Goal: Information Seeking & Learning: Learn about a topic

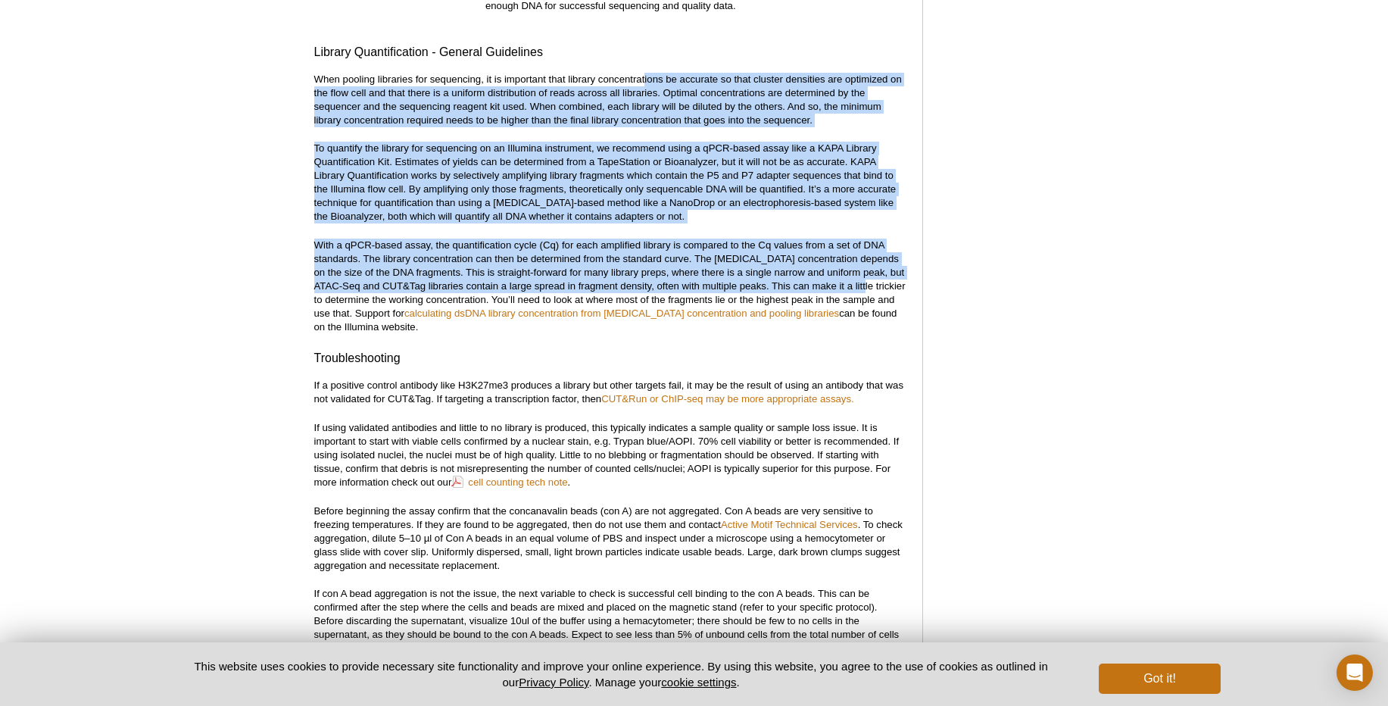
drag, startPoint x: 645, startPoint y: 62, endPoint x: 848, endPoint y: 279, distance: 296.8
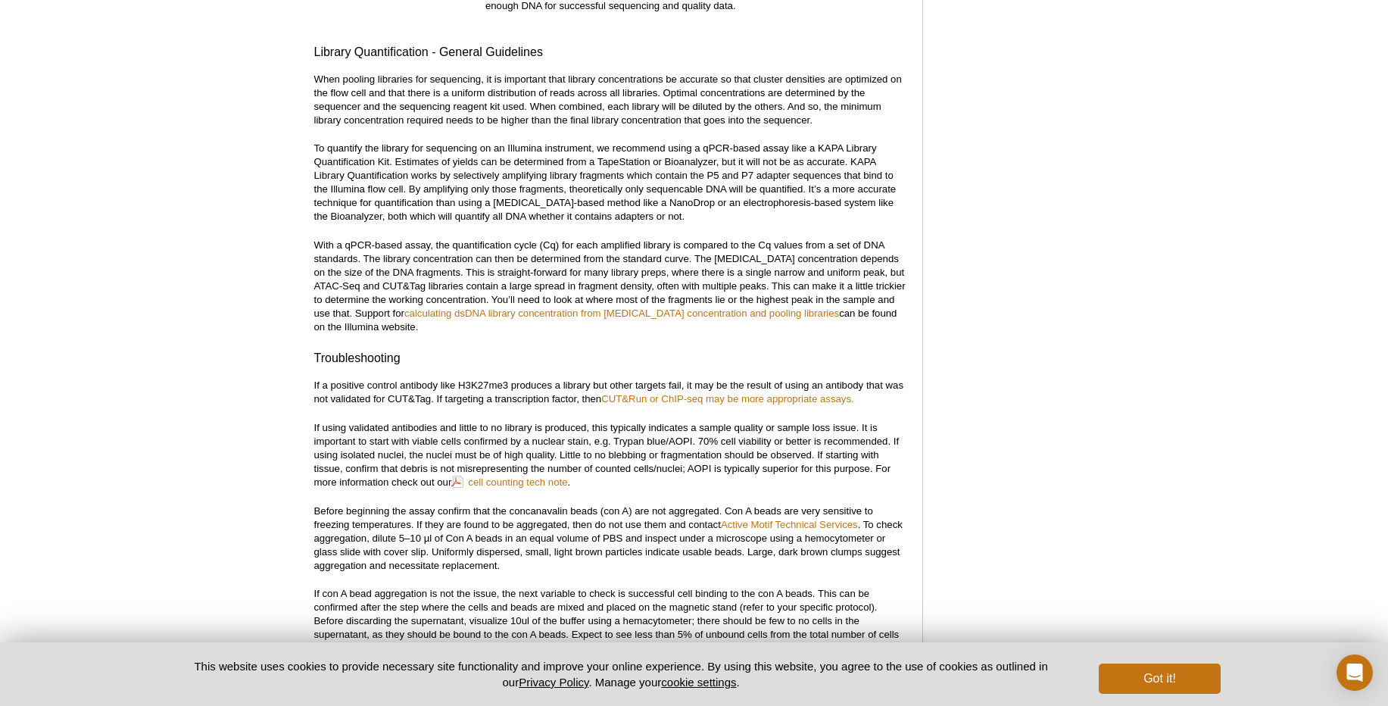
click at [544, 316] on p "With a qPCR-based assay, the quantification cycle (Cq) for each amplified libra…" at bounding box center [610, 286] width 593 height 95
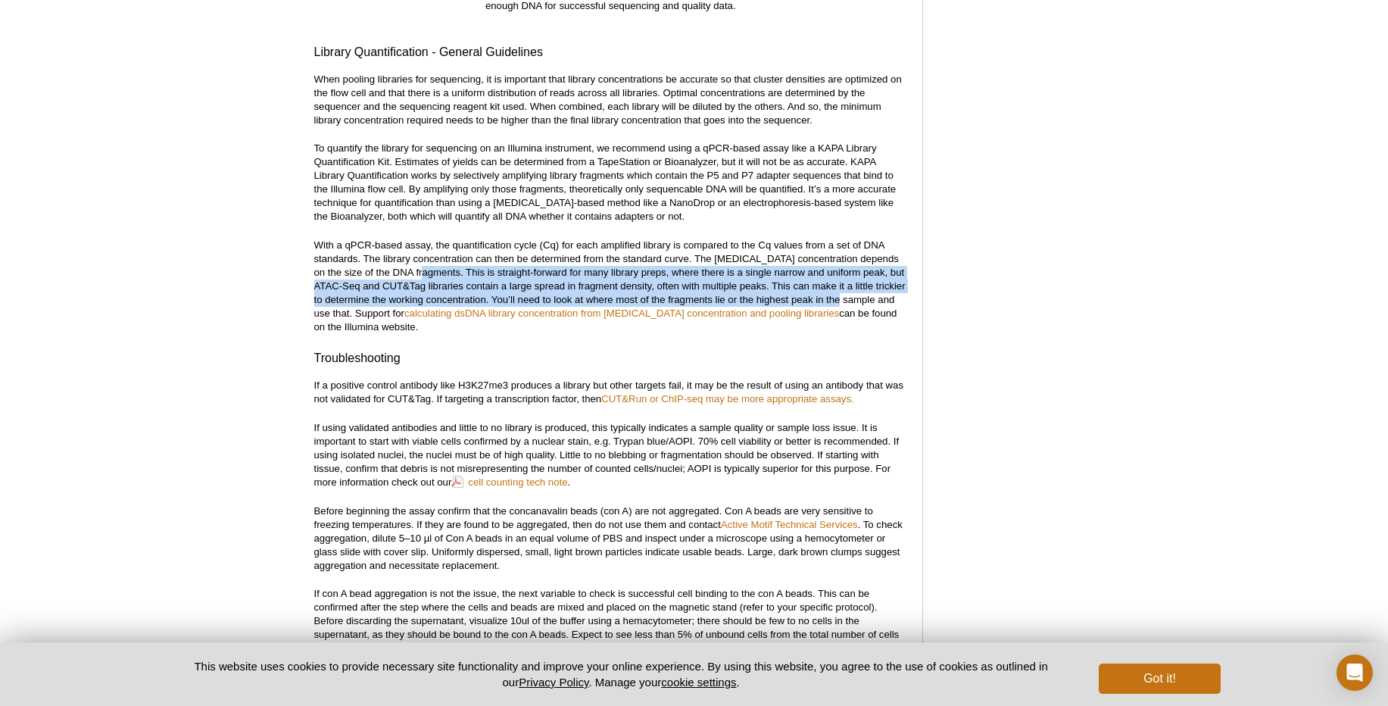
drag, startPoint x: 406, startPoint y: 253, endPoint x: 872, endPoint y: 289, distance: 467.1
click at [872, 289] on p "With a qPCR-based assay, the quantification cycle (Cq) for each amplified libra…" at bounding box center [610, 286] width 593 height 95
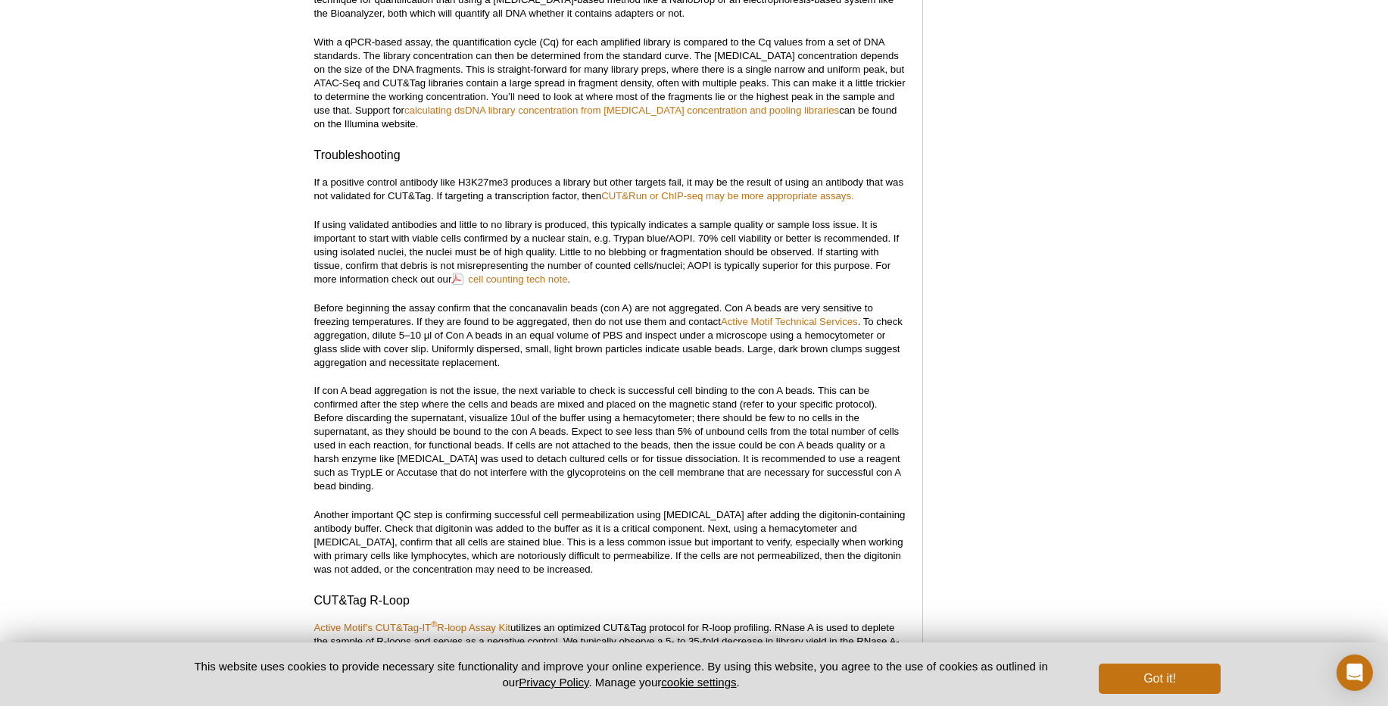
scroll to position [5815, 0]
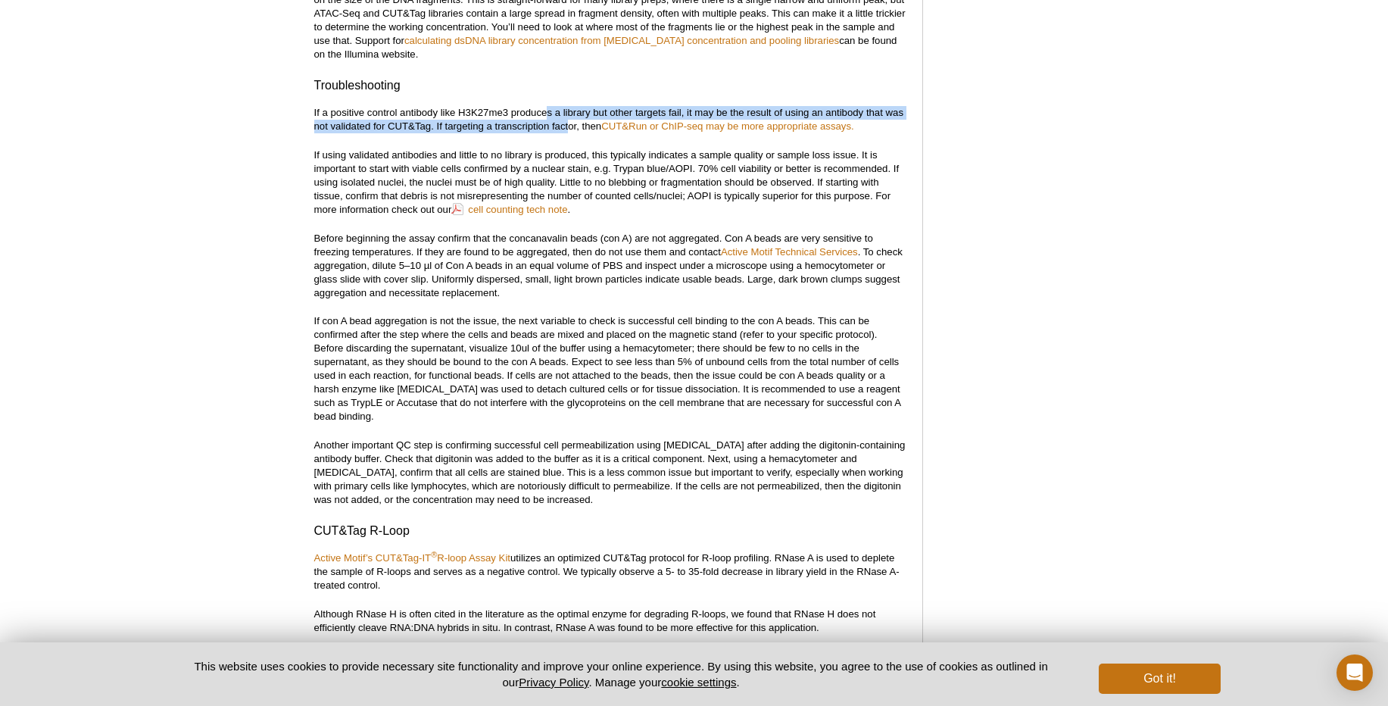
drag, startPoint x: 545, startPoint y: 97, endPoint x: 569, endPoint y: 114, distance: 29.2
click at [569, 114] on p "If a positive control antibody like H3K27me3 produces a library but other targe…" at bounding box center [610, 119] width 593 height 27
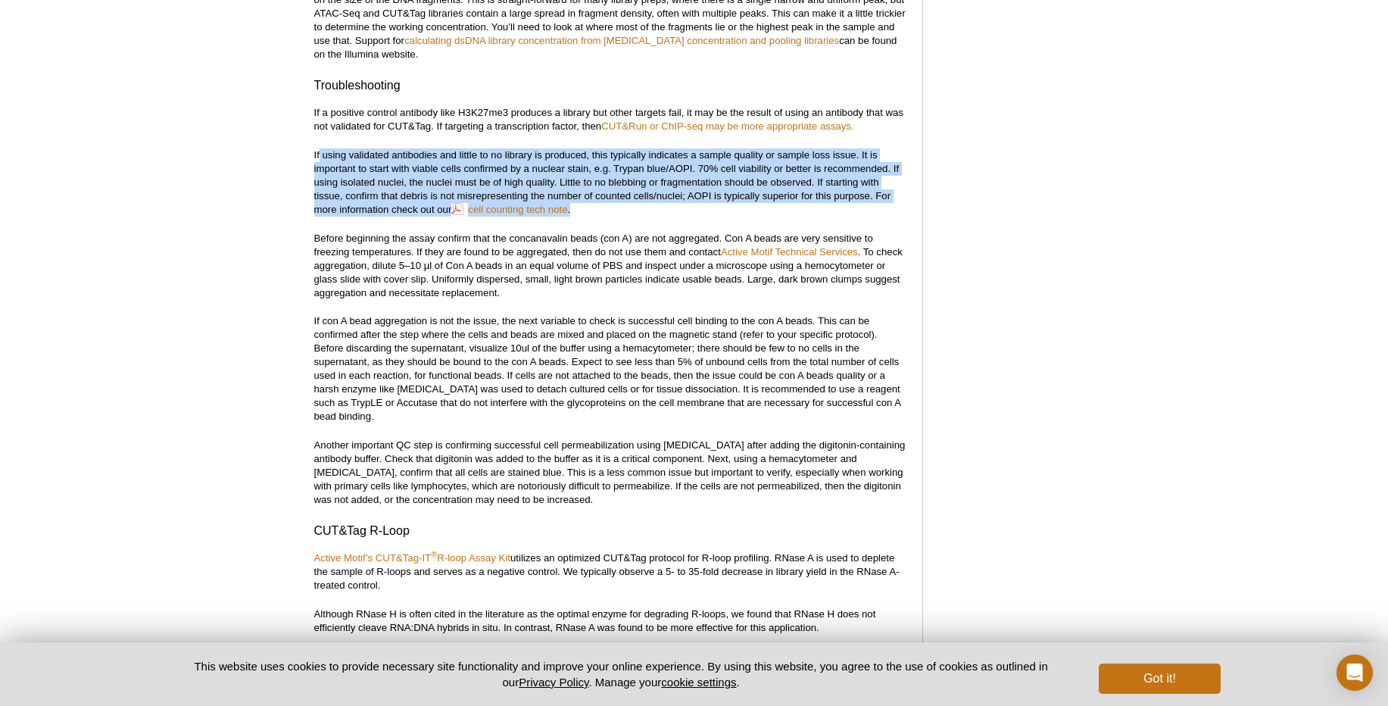
drag, startPoint x: 320, startPoint y: 142, endPoint x: 771, endPoint y: 198, distance: 454.8
click at [771, 198] on p "If using validated antibodies and little to no library is produced, this typica…" at bounding box center [610, 182] width 593 height 68
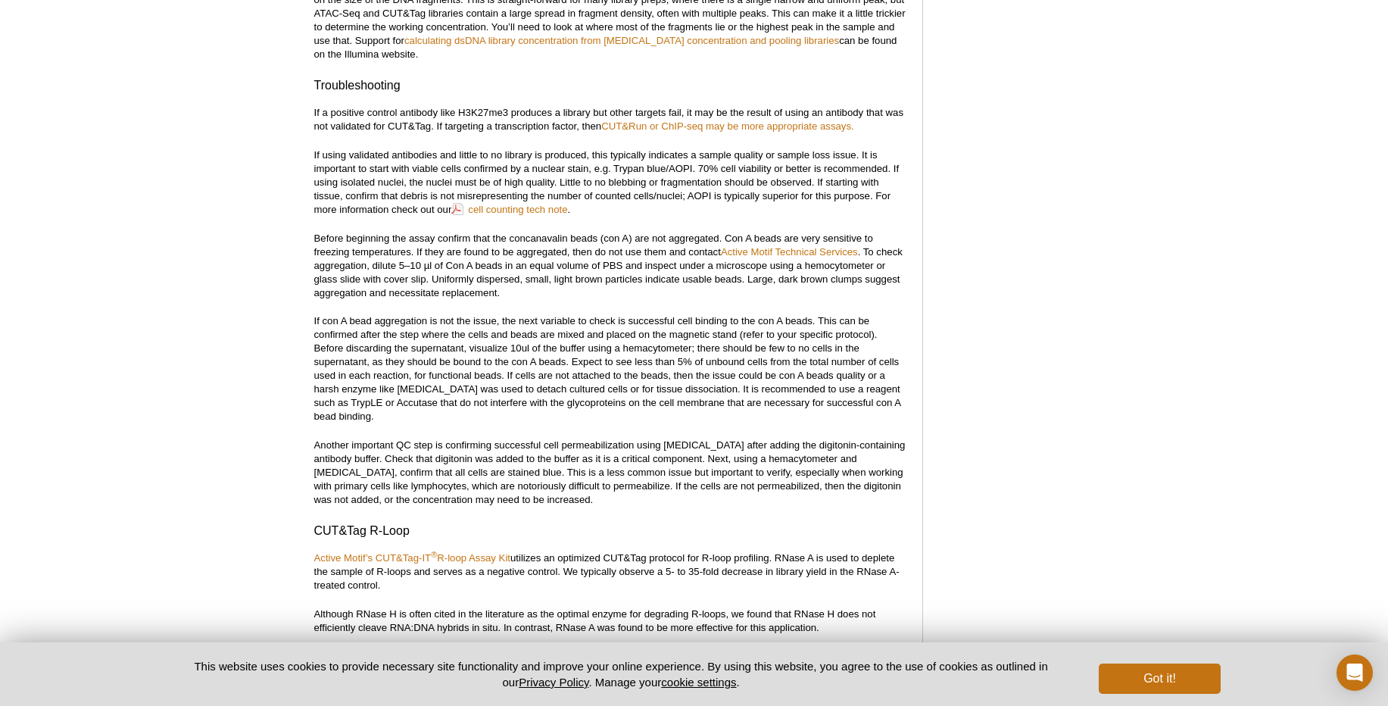
click at [479, 232] on p "Before beginning the assay confirm that the concanavalin beads (con A) are not …" at bounding box center [610, 266] width 593 height 68
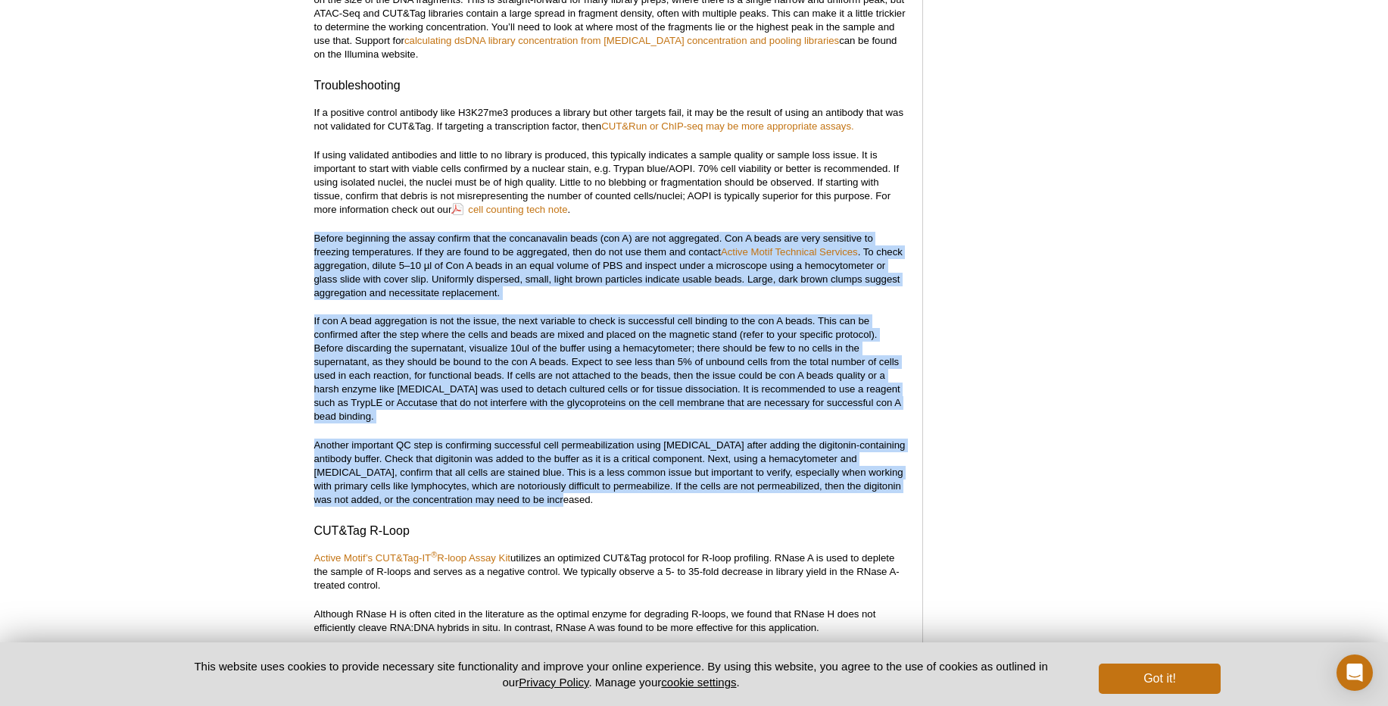
drag, startPoint x: 313, startPoint y: 222, endPoint x: 814, endPoint y: 492, distance: 568.8
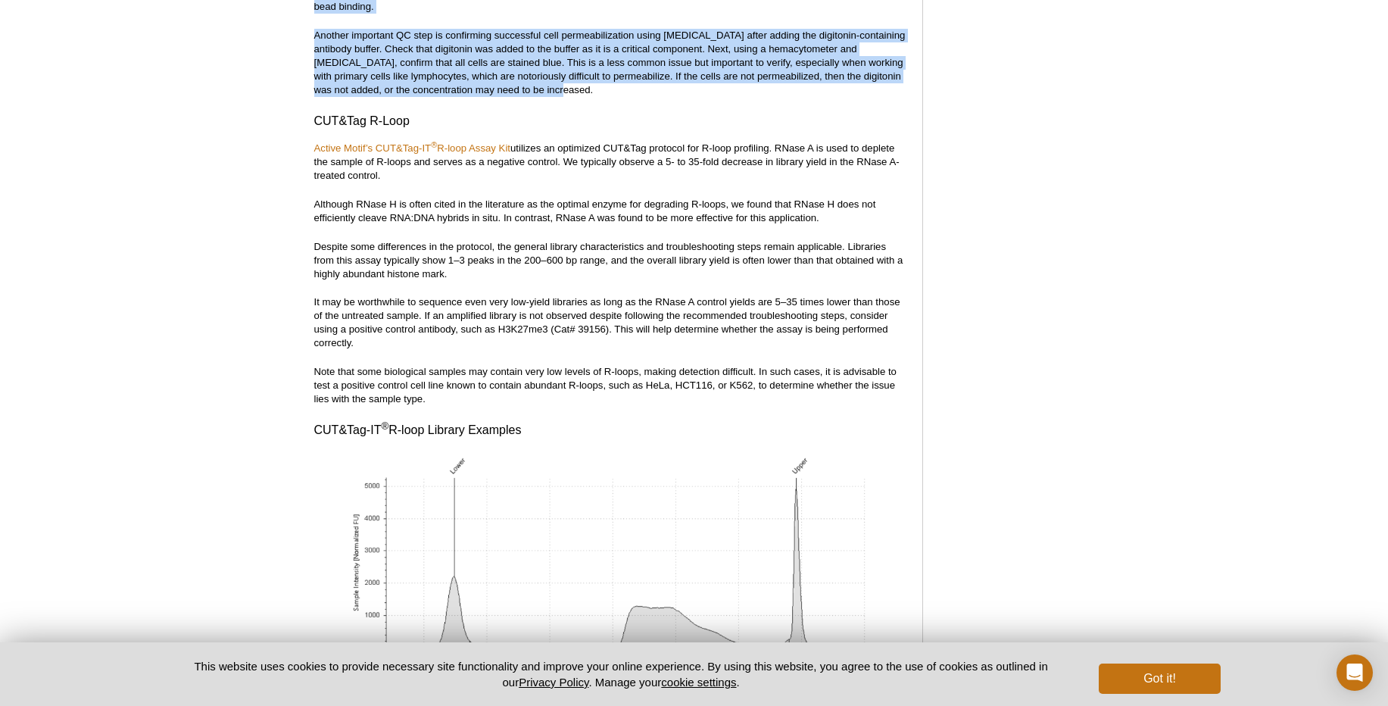
scroll to position [6270, 0]
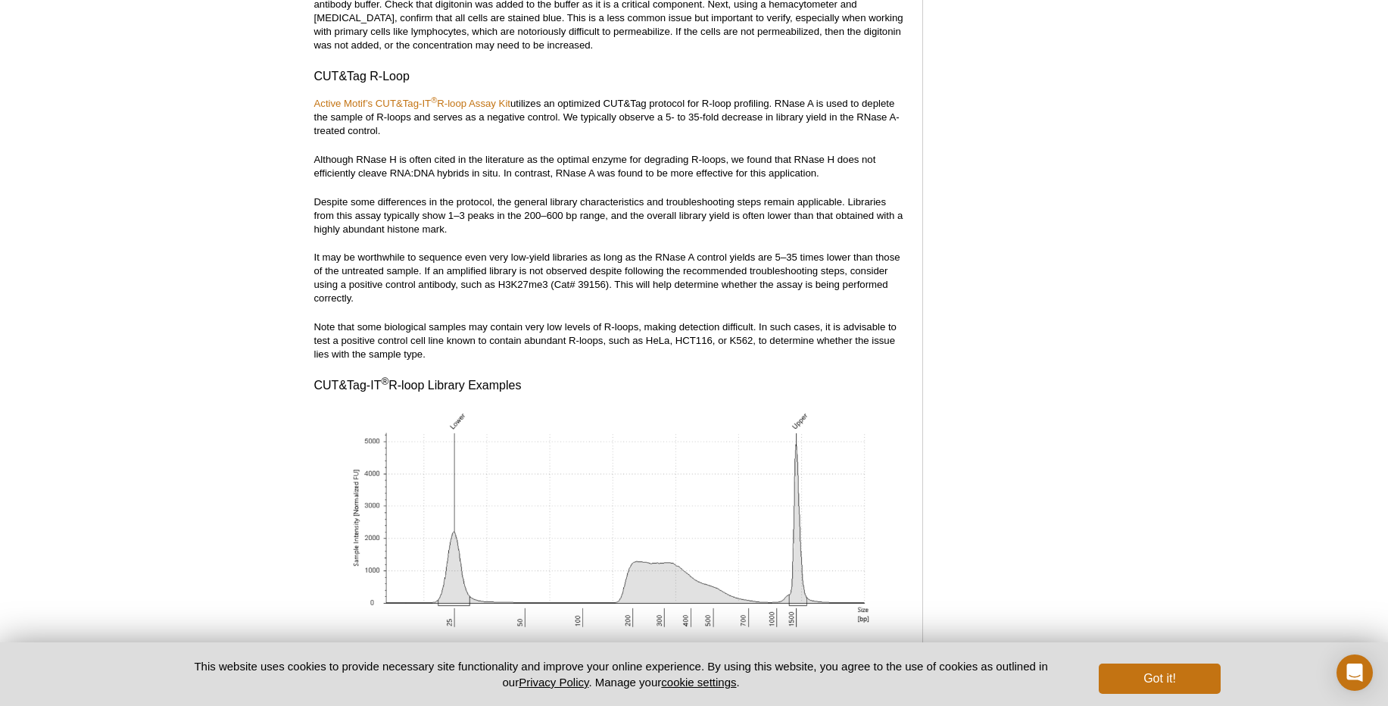
drag, startPoint x: 435, startPoint y: 108, endPoint x: 797, endPoint y: 111, distance: 361.2
click at [797, 111] on p "Active Motif’s CUT&Tag-IT ® R-loop Assay Kit utilizes an optimized CUT&Tag prot…" at bounding box center [610, 117] width 593 height 41
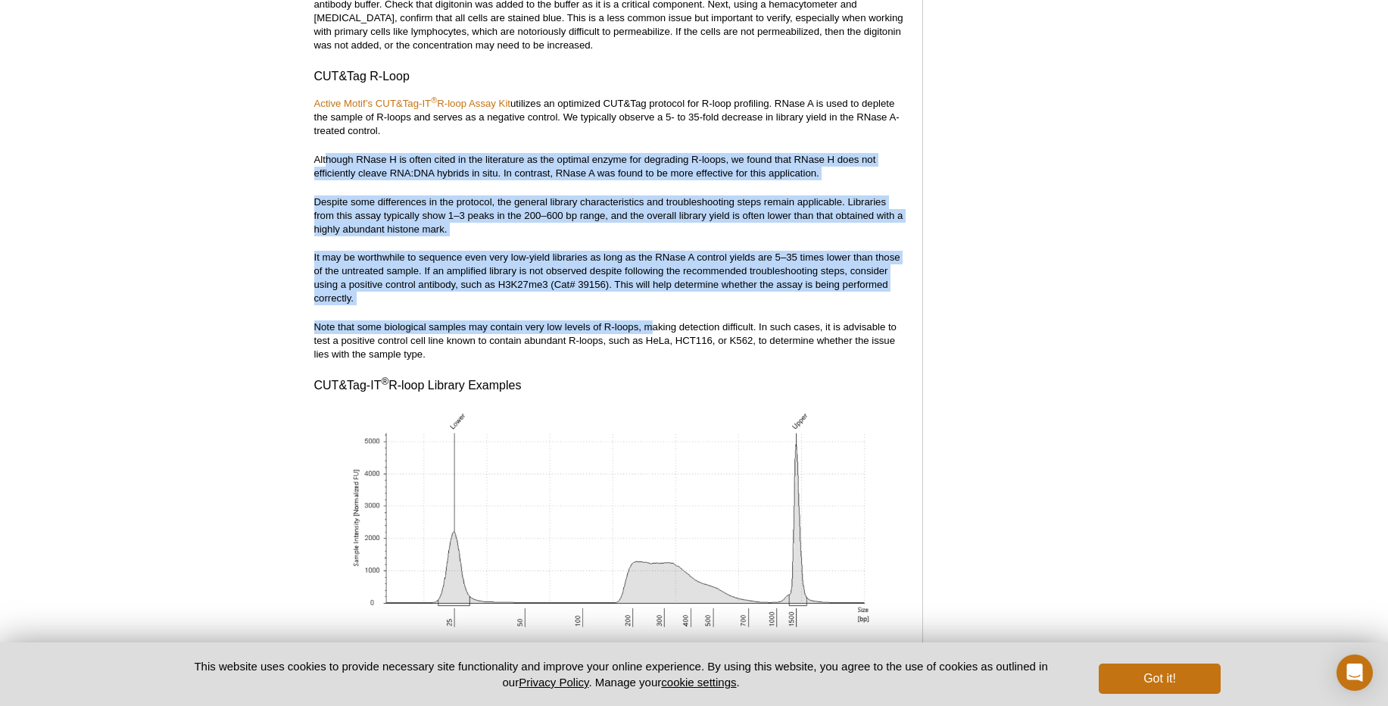
drag, startPoint x: 327, startPoint y: 145, endPoint x: 650, endPoint y: 315, distance: 364.8
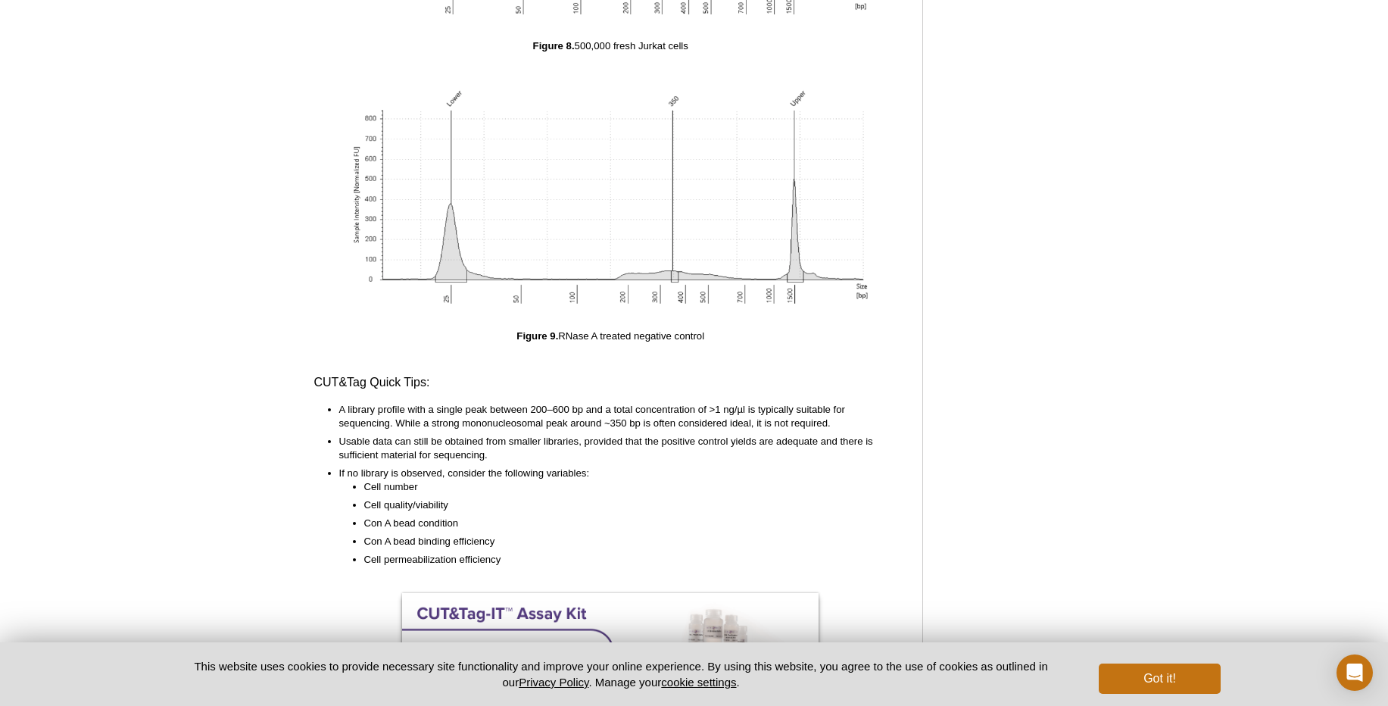
scroll to position [7360, 0]
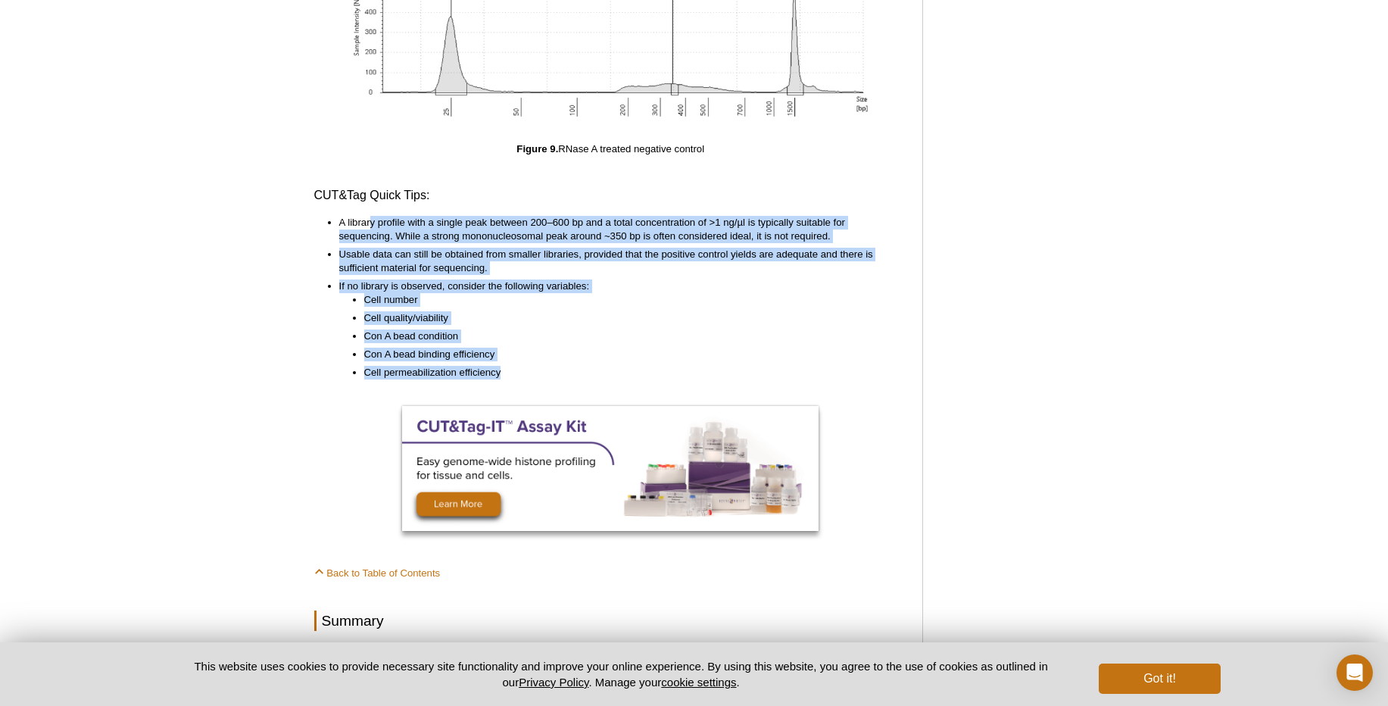
drag, startPoint x: 369, startPoint y: 209, endPoint x: 520, endPoint y: 368, distance: 219.6
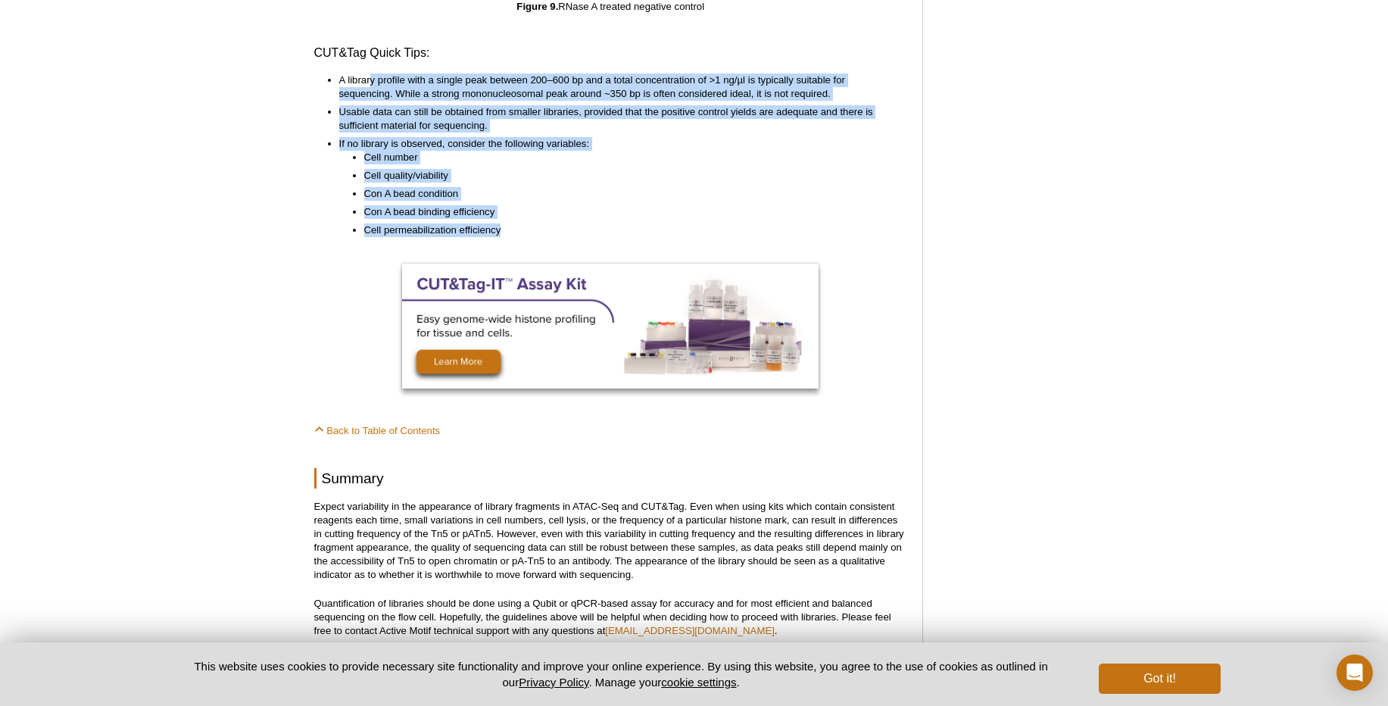
scroll to position [7723, 0]
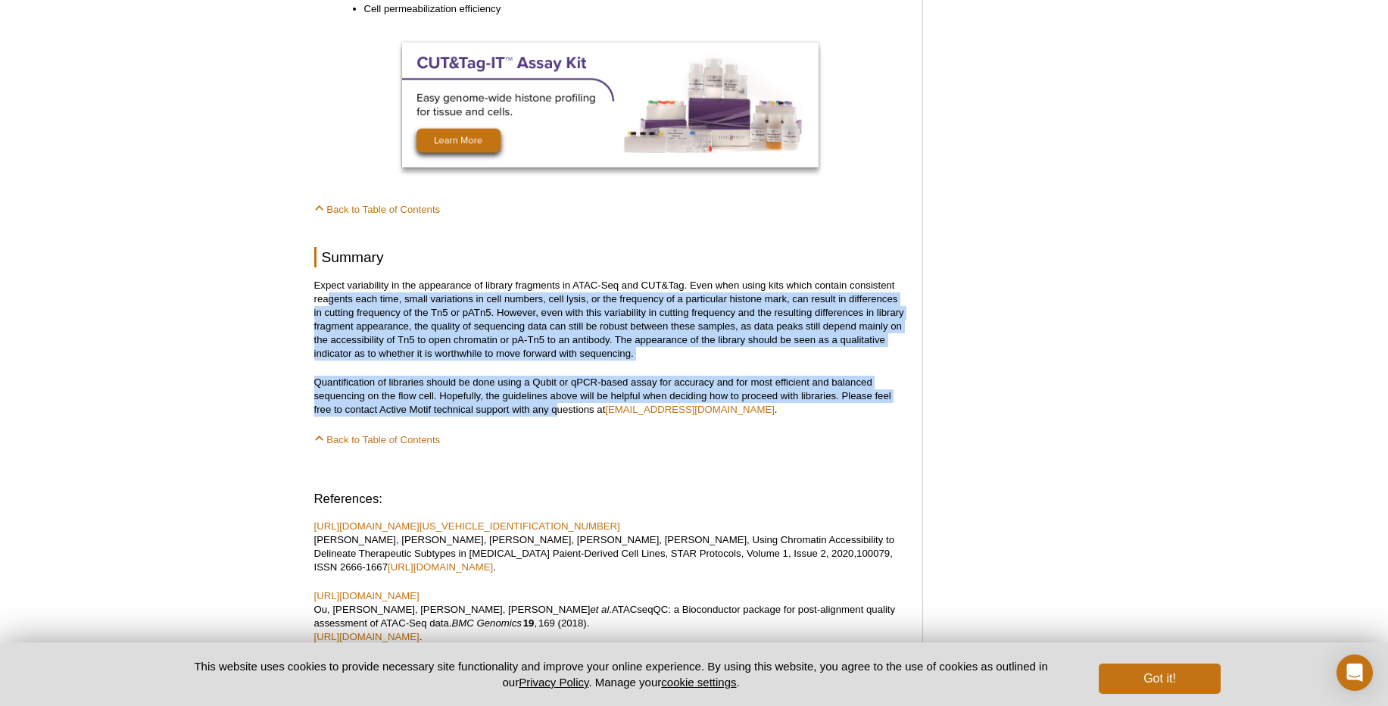
drag, startPoint x: 326, startPoint y: 285, endPoint x: 555, endPoint y: 401, distance: 256.3
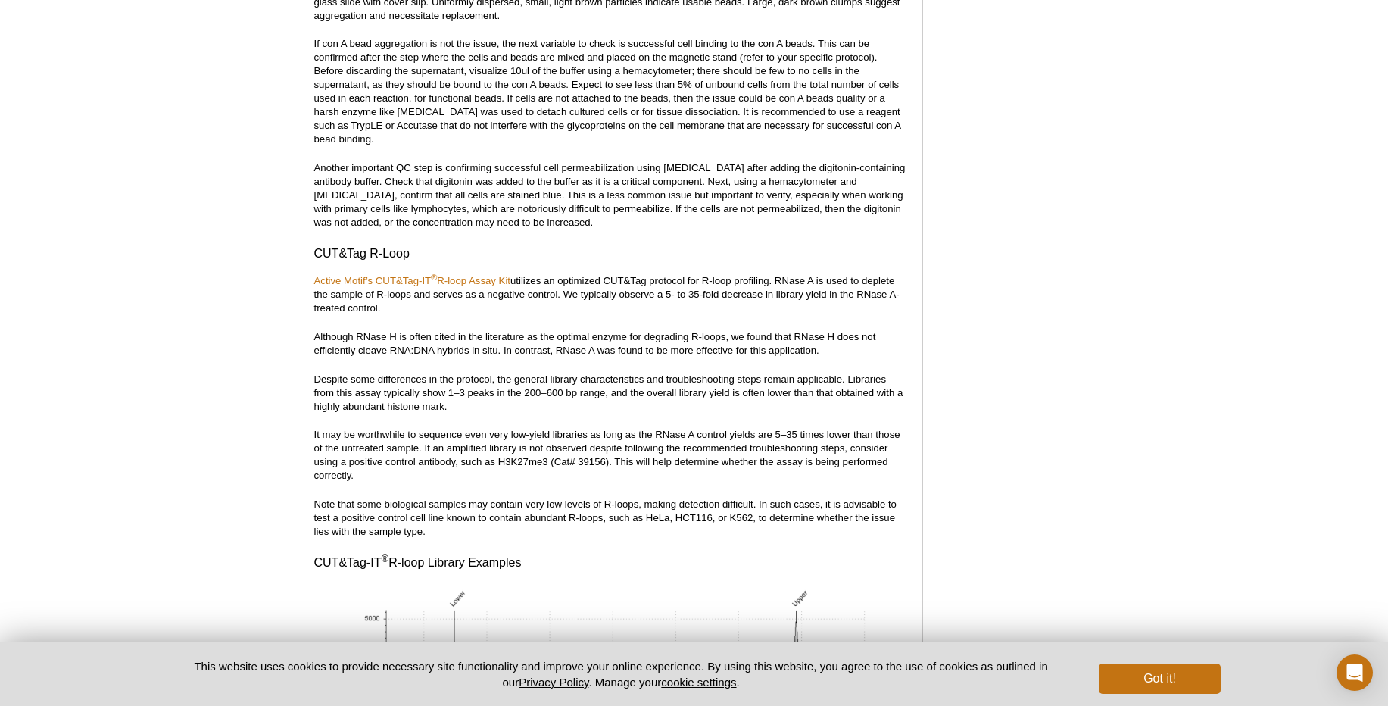
scroll to position [6088, 0]
